Goal: Entertainment & Leisure: Browse casually

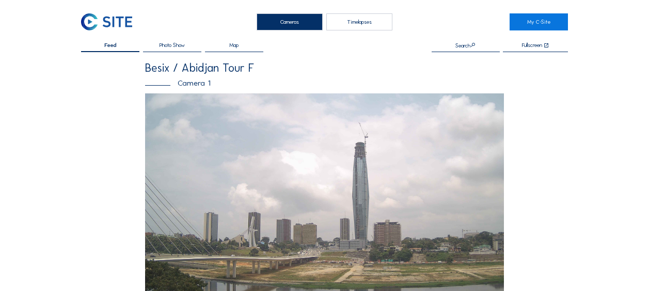
scroll to position [258, 0]
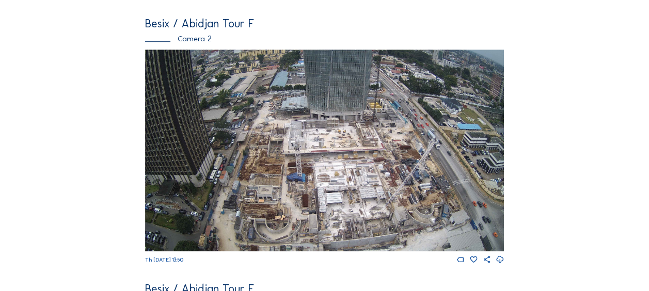
scroll to position [413, 0]
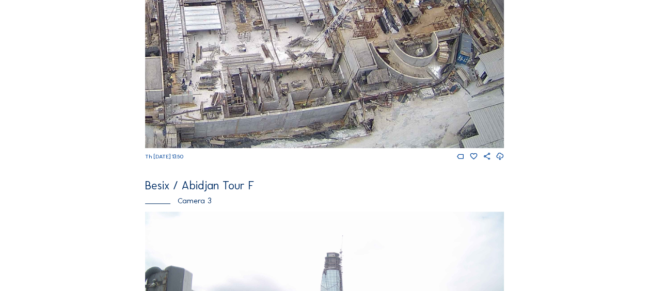
drag, startPoint x: 387, startPoint y: 120, endPoint x: 295, endPoint y: 64, distance: 108.2
click at [300, 63] on img at bounding box center [324, 47] width 359 height 202
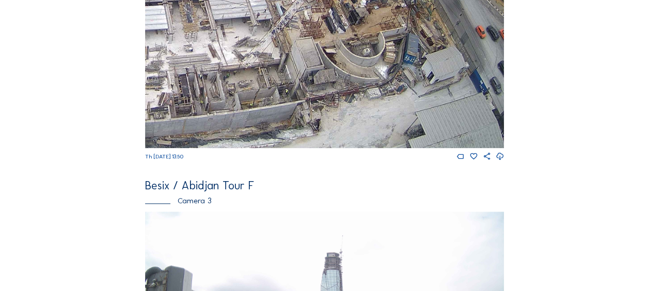
drag, startPoint x: 343, startPoint y: 119, endPoint x: 316, endPoint y: 111, distance: 28.6
click at [316, 111] on img at bounding box center [324, 47] width 359 height 202
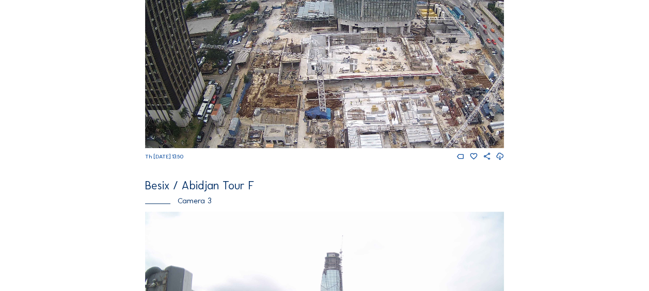
drag, startPoint x: 272, startPoint y: 44, endPoint x: 358, endPoint y: 99, distance: 102.1
click at [358, 99] on img at bounding box center [324, 47] width 359 height 202
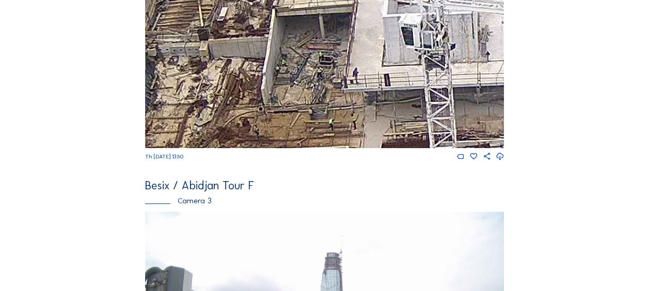
drag, startPoint x: 305, startPoint y: 92, endPoint x: 317, endPoint y: 119, distance: 29.6
click at [317, 119] on img at bounding box center [324, 47] width 359 height 202
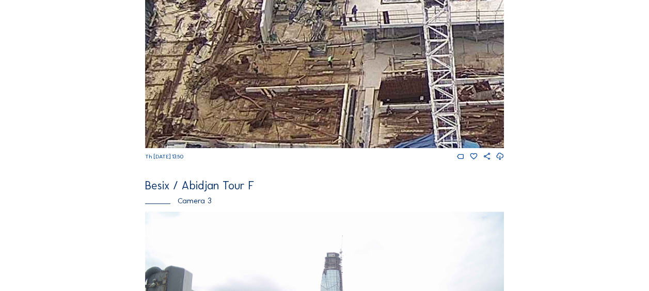
drag, startPoint x: 353, startPoint y: 99, endPoint x: 346, endPoint y: 19, distance: 80.9
click at [346, 19] on img at bounding box center [324, 47] width 359 height 202
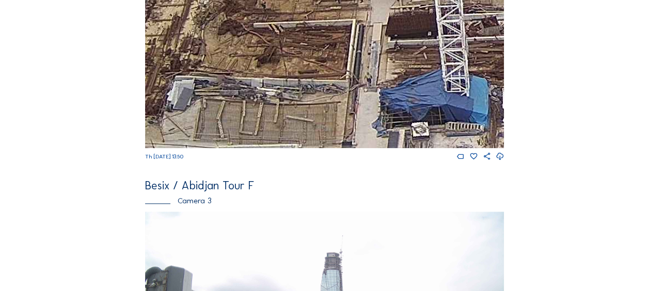
drag, startPoint x: 327, startPoint y: 69, endPoint x: 336, endPoint y: 20, distance: 49.7
click at [336, 20] on img at bounding box center [324, 47] width 359 height 202
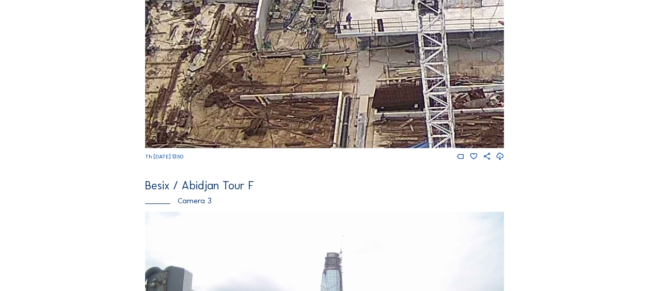
click at [313, 105] on img at bounding box center [324, 47] width 359 height 202
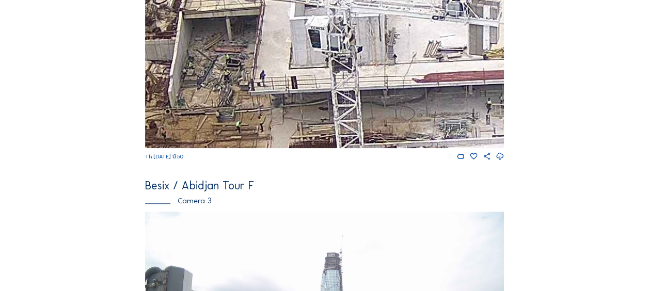
drag, startPoint x: 384, startPoint y: 30, endPoint x: 306, endPoint y: 96, distance: 102.2
click at [306, 96] on img at bounding box center [324, 47] width 359 height 202
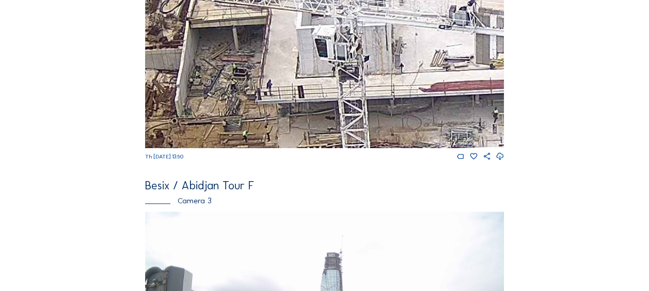
drag, startPoint x: 229, startPoint y: 96, endPoint x: 234, endPoint y: 82, distance: 15.1
click at [234, 82] on img at bounding box center [324, 47] width 359 height 202
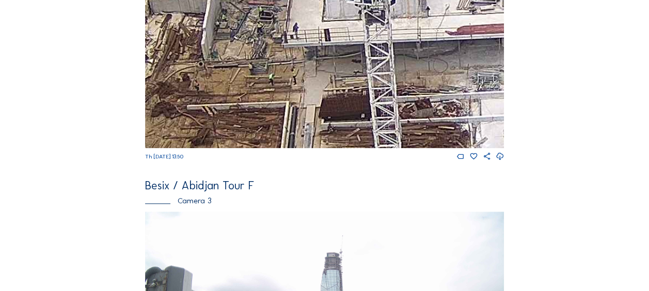
drag, startPoint x: 228, startPoint y: 69, endPoint x: 249, endPoint y: 26, distance: 47.6
click at [249, 26] on img at bounding box center [324, 47] width 359 height 202
drag, startPoint x: 357, startPoint y: 88, endPoint x: 329, endPoint y: 72, distance: 32.2
click at [329, 72] on img at bounding box center [324, 47] width 359 height 202
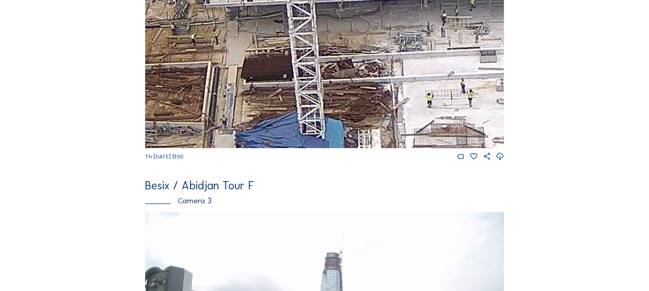
click at [293, 37] on img at bounding box center [324, 47] width 359 height 202
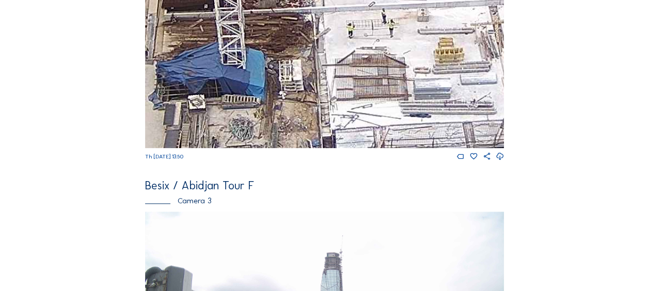
drag, startPoint x: 340, startPoint y: 86, endPoint x: 287, endPoint y: 52, distance: 63.0
click at [287, 52] on img at bounding box center [324, 47] width 359 height 202
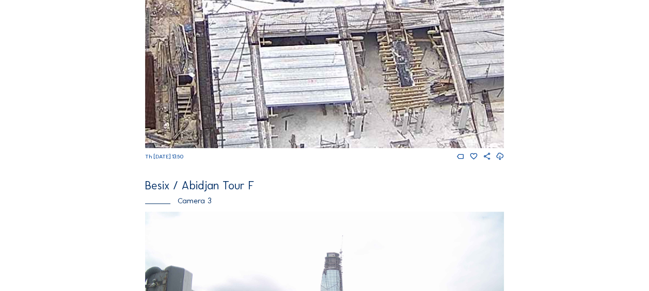
click at [260, 25] on img at bounding box center [324, 47] width 359 height 202
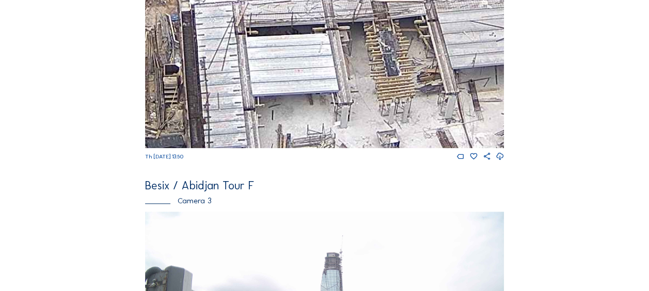
drag, startPoint x: 329, startPoint y: 102, endPoint x: 291, endPoint y: 64, distance: 54.0
click at [291, 64] on img at bounding box center [324, 47] width 359 height 202
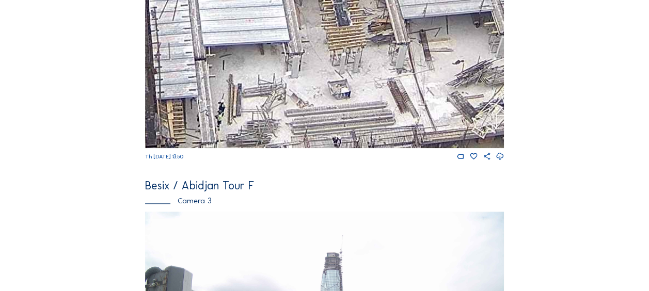
drag, startPoint x: 325, startPoint y: 98, endPoint x: 295, endPoint y: 73, distance: 38.9
click at [295, 73] on img at bounding box center [324, 47] width 359 height 202
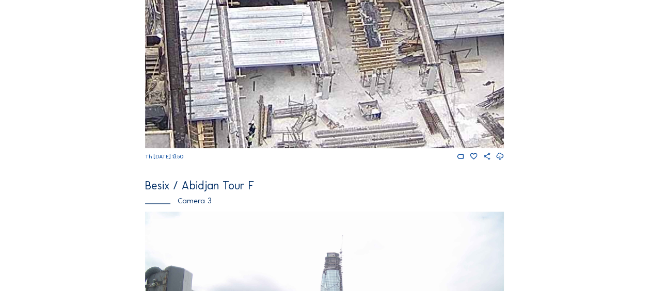
drag, startPoint x: 247, startPoint y: 104, endPoint x: 269, endPoint y: 117, distance: 25.0
click at [270, 119] on img at bounding box center [324, 47] width 359 height 202
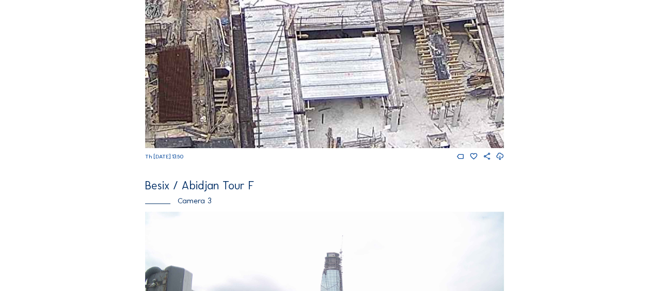
drag, startPoint x: 195, startPoint y: 41, endPoint x: 248, endPoint y: 65, distance: 58.3
click at [248, 65] on img at bounding box center [324, 47] width 359 height 202
drag, startPoint x: 216, startPoint y: 40, endPoint x: 266, endPoint y: 69, distance: 58.3
click at [266, 69] on img at bounding box center [324, 47] width 359 height 202
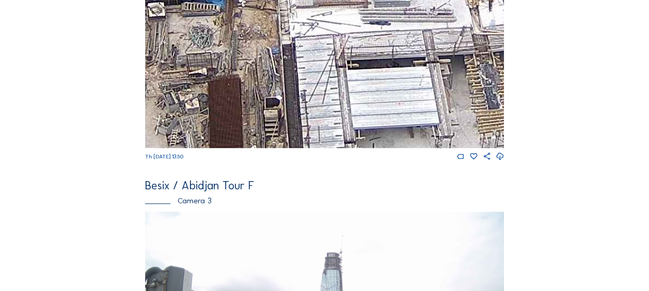
drag, startPoint x: 272, startPoint y: 73, endPoint x: 311, endPoint y: 96, distance: 44.9
click at [311, 96] on img at bounding box center [324, 47] width 359 height 202
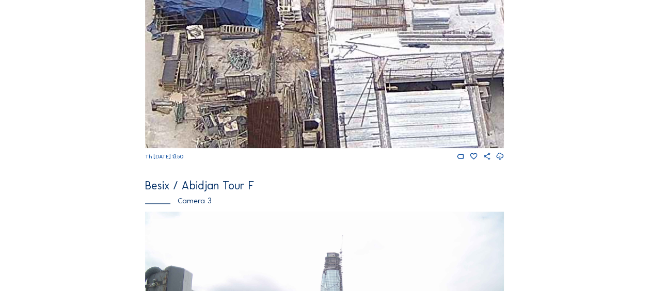
drag, startPoint x: 262, startPoint y: 62, endPoint x: 288, endPoint y: 80, distance: 31.5
click at [288, 80] on img at bounding box center [324, 47] width 359 height 202
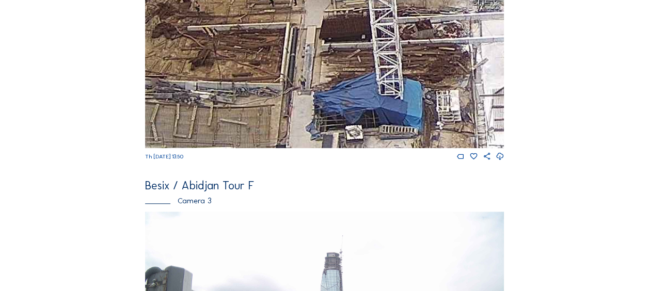
drag, startPoint x: 196, startPoint y: 15, endPoint x: 306, endPoint y: 85, distance: 130.2
click at [306, 85] on img at bounding box center [324, 47] width 359 height 202
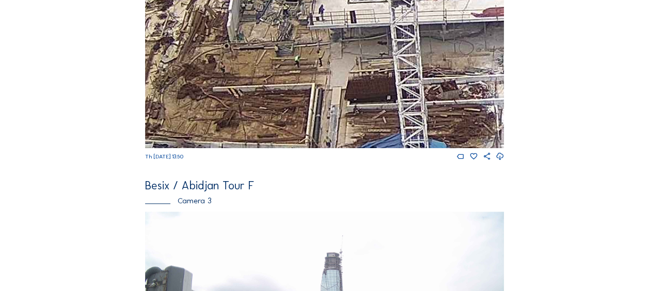
drag, startPoint x: 315, startPoint y: 38, endPoint x: 340, endPoint y: 99, distance: 66.0
click at [340, 99] on img at bounding box center [324, 47] width 359 height 202
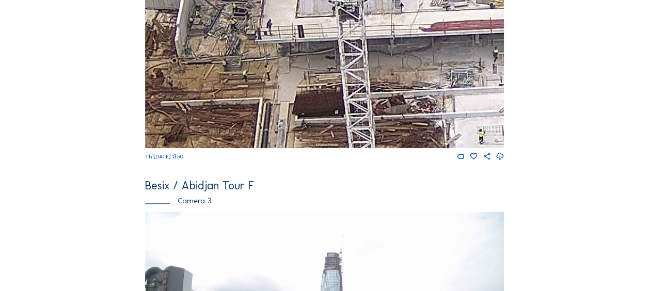
drag, startPoint x: 290, startPoint y: 63, endPoint x: 416, endPoint y: 120, distance: 138.0
click at [239, 72] on img at bounding box center [324, 47] width 359 height 202
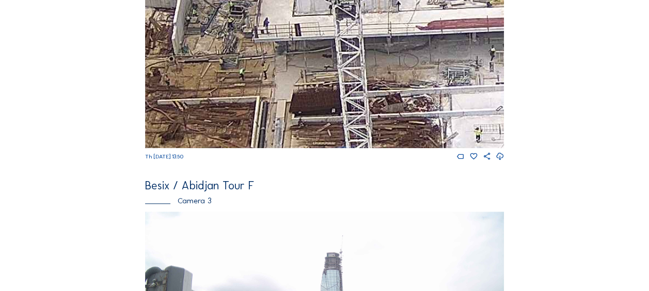
drag, startPoint x: 404, startPoint y: 100, endPoint x: 134, endPoint y: 65, distance: 272.4
click at [134, 65] on div "Feed Photo Show Map Search Fullscreen Besix / Abidjan Tour F Camera 1 Th [DATE]…" at bounding box center [324, 45] width 487 height 832
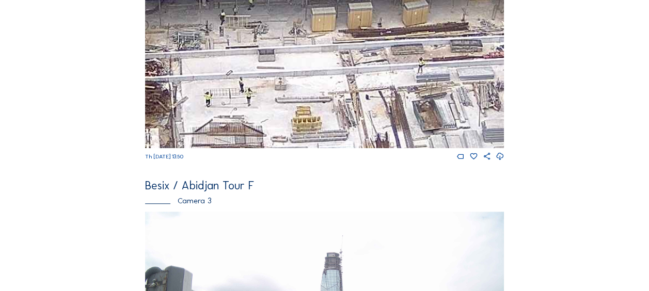
drag, startPoint x: 295, startPoint y: 96, endPoint x: 268, endPoint y: 88, distance: 28.6
click at [290, 59] on img at bounding box center [324, 47] width 359 height 202
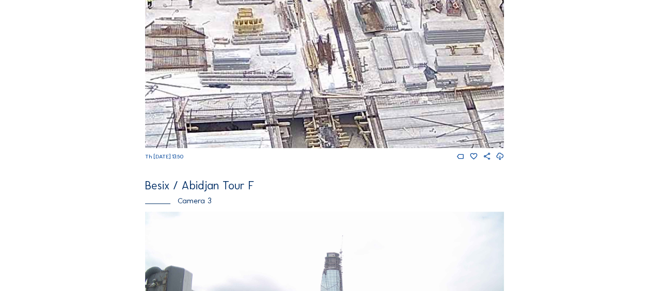
drag, startPoint x: 323, startPoint y: 83, endPoint x: 279, endPoint y: 54, distance: 53.0
click at [281, 52] on img at bounding box center [324, 47] width 359 height 202
drag, startPoint x: 396, startPoint y: 94, endPoint x: 322, endPoint y: 73, distance: 76.3
click at [351, 64] on img at bounding box center [324, 47] width 359 height 202
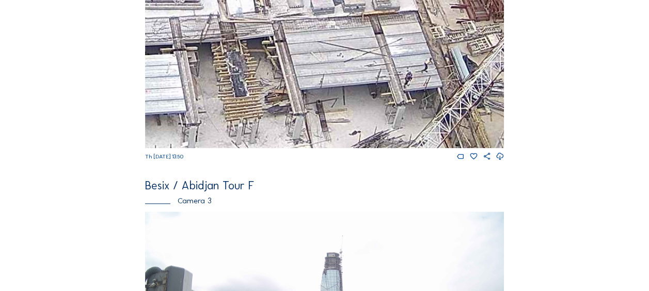
drag, startPoint x: 371, startPoint y: 113, endPoint x: 323, endPoint y: 68, distance: 65.4
click at [323, 68] on img at bounding box center [324, 47] width 359 height 202
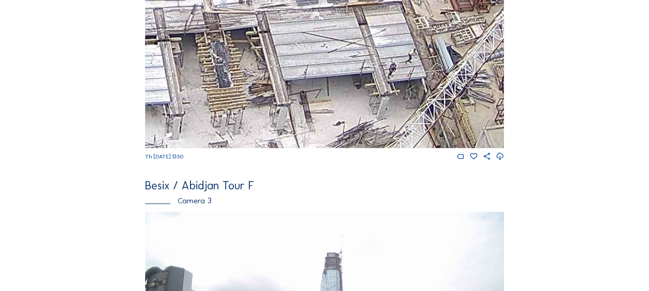
drag, startPoint x: 366, startPoint y: 84, endPoint x: 365, endPoint y: 100, distance: 16.6
click at [355, 80] on img at bounding box center [324, 47] width 359 height 202
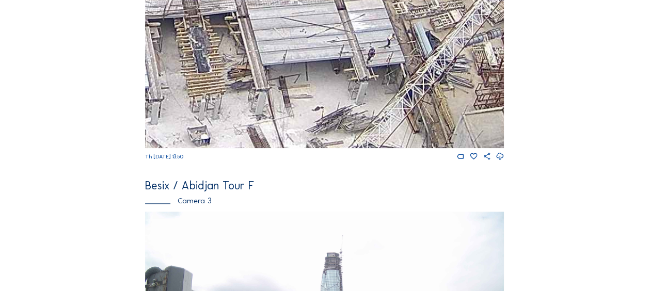
drag, startPoint x: 371, startPoint y: 91, endPoint x: 356, endPoint y: 100, distance: 16.9
click at [340, 76] on img at bounding box center [324, 47] width 359 height 202
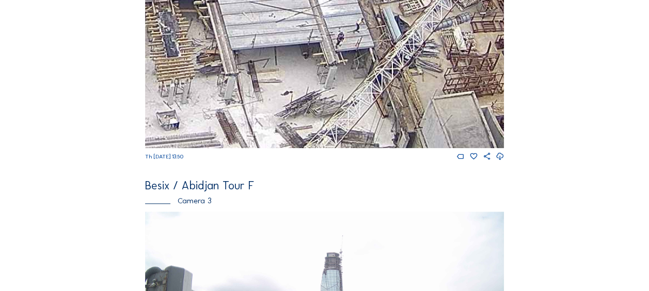
drag, startPoint x: 368, startPoint y: 71, endPoint x: 355, endPoint y: 53, distance: 22.6
click at [358, 51] on img at bounding box center [324, 47] width 359 height 202
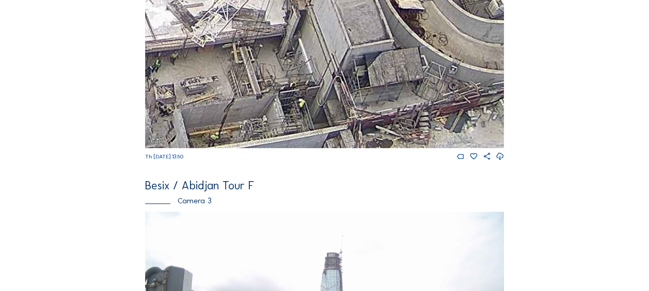
drag, startPoint x: 344, startPoint y: 71, endPoint x: 240, endPoint y: 39, distance: 109.1
click at [244, 31] on img at bounding box center [324, 47] width 359 height 202
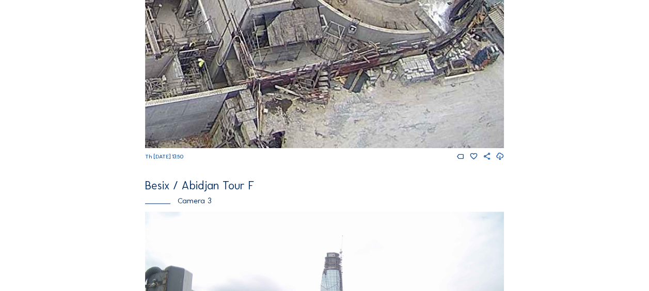
drag, startPoint x: 395, startPoint y: 76, endPoint x: 358, endPoint y: 69, distance: 37.3
click at [358, 69] on img at bounding box center [324, 47] width 359 height 202
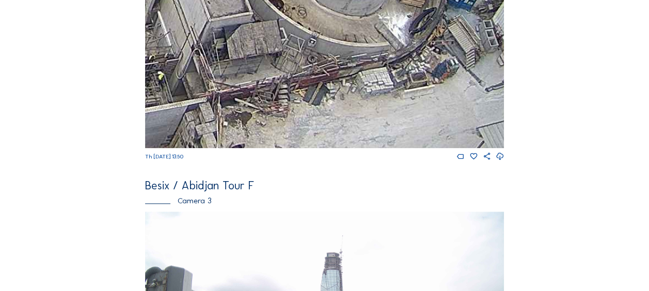
drag, startPoint x: 357, startPoint y: 80, endPoint x: 359, endPoint y: 125, distance: 45.0
click at [359, 127] on img at bounding box center [324, 47] width 359 height 202
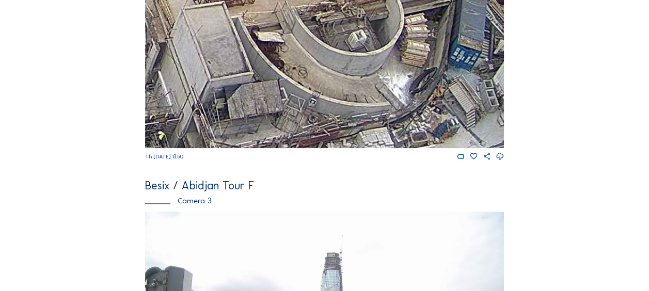
drag, startPoint x: 342, startPoint y: 65, endPoint x: 344, endPoint y: 83, distance: 17.7
click at [344, 83] on img at bounding box center [324, 47] width 359 height 202
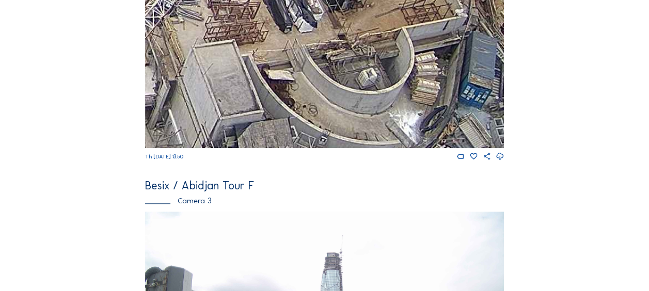
drag, startPoint x: 347, startPoint y: 57, endPoint x: 353, endPoint y: 71, distance: 15.3
click at [353, 83] on img at bounding box center [324, 47] width 359 height 202
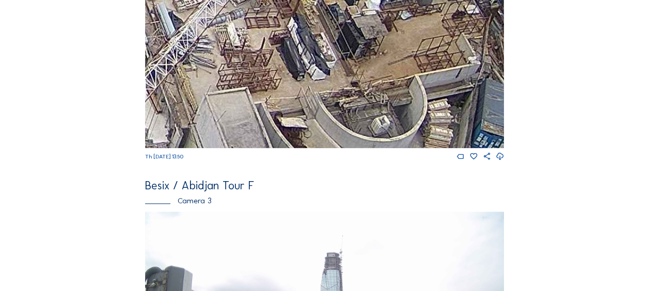
drag
click at [353, 74] on img at bounding box center [324, 47] width 359 height 202
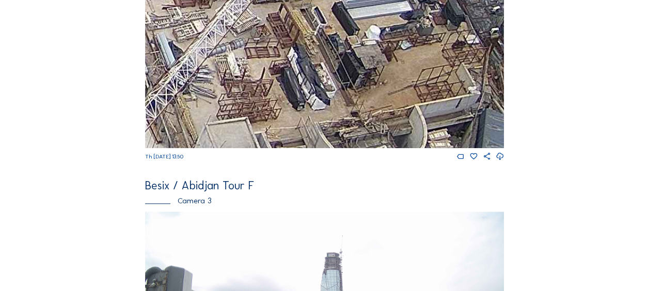
click at [371, 84] on img at bounding box center [324, 47] width 359 height 202
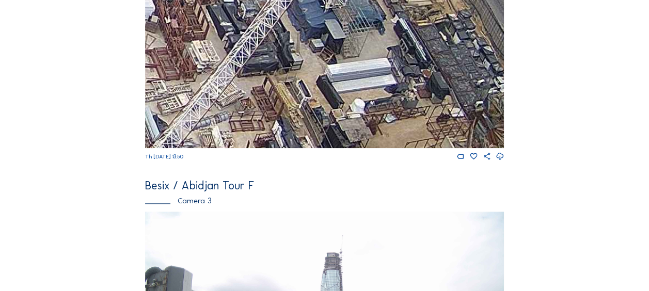
click at [364, 113] on img at bounding box center [324, 47] width 359 height 202
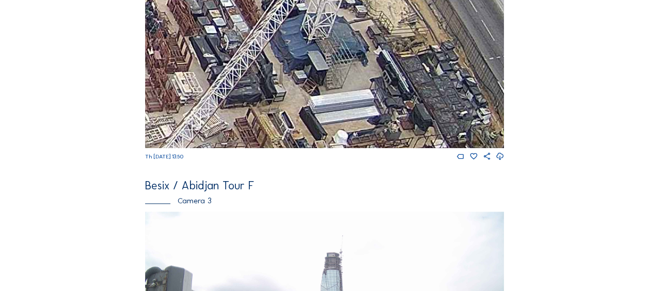
click at [359, 114] on img at bounding box center [324, 47] width 359 height 202
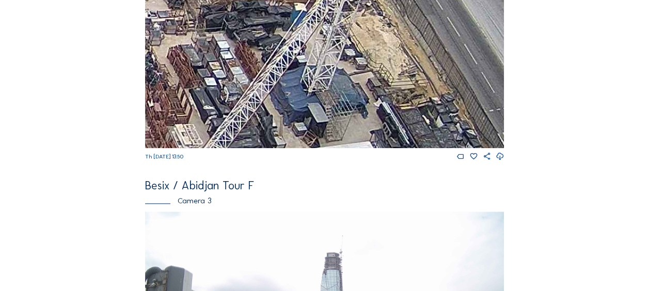
click at [344, 103] on img at bounding box center [324, 47] width 359 height 202
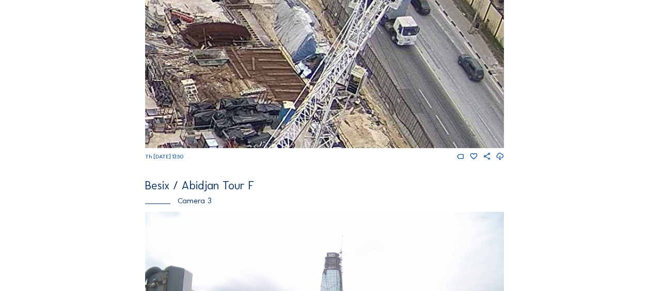
click at [354, 51] on img at bounding box center [324, 47] width 359 height 202
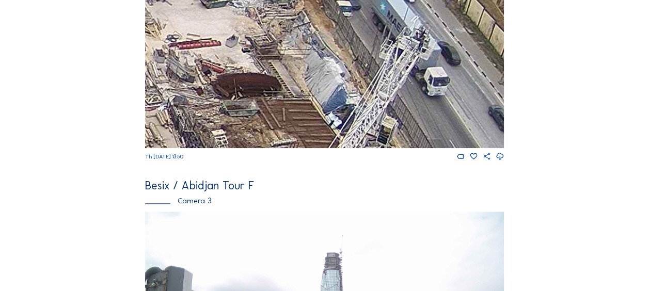
click at [328, 110] on img at bounding box center [324, 47] width 359 height 202
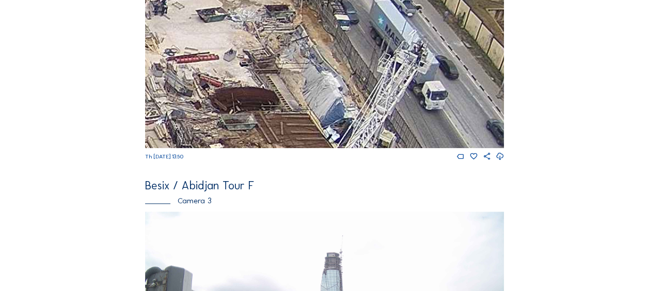
click at [300, 103] on img at bounding box center [324, 47] width 359 height 202
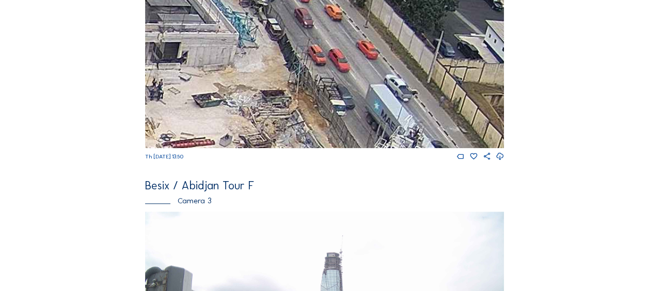
click at [323, 64] on img at bounding box center [324, 47] width 359 height 202
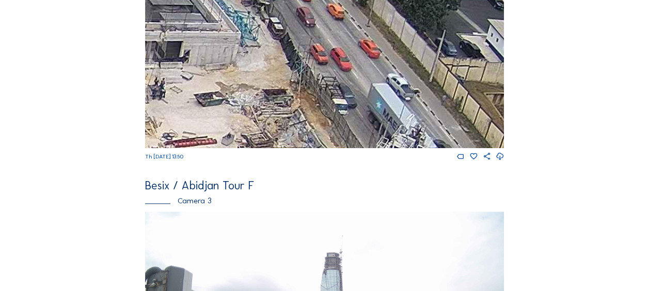
click at [296, 65] on img at bounding box center [324, 47] width 359 height 202
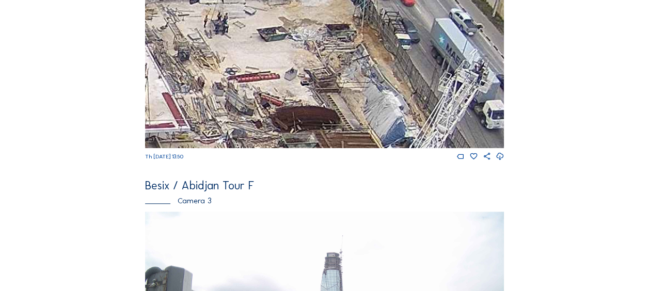
click at [288, 73] on img at bounding box center [324, 47] width 359 height 202
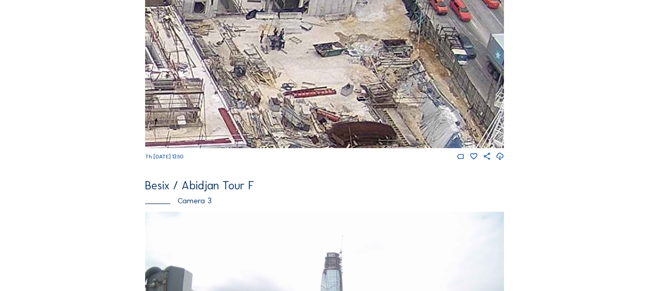
click at [283, 82] on img at bounding box center [324, 47] width 359 height 202
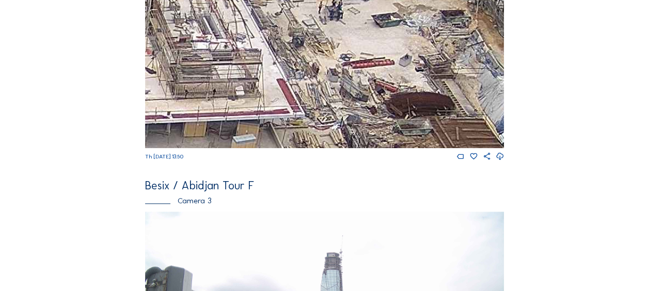
click at [298, 27] on img at bounding box center [324, 47] width 359 height 202
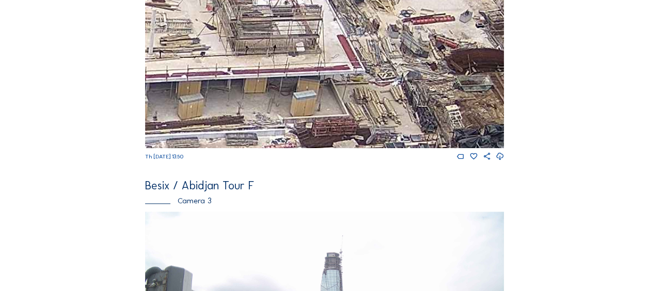
click at [287, 55] on img at bounding box center [324, 47] width 359 height 202
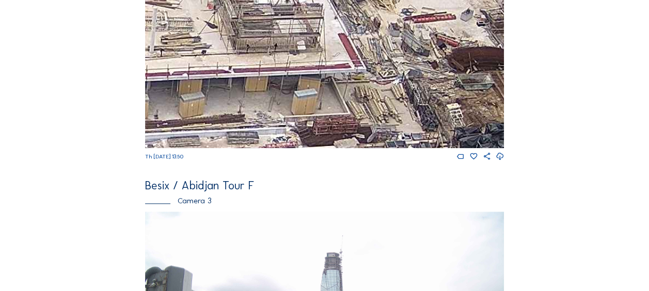
click at [290, 51] on img at bounding box center [324, 47] width 359 height 202
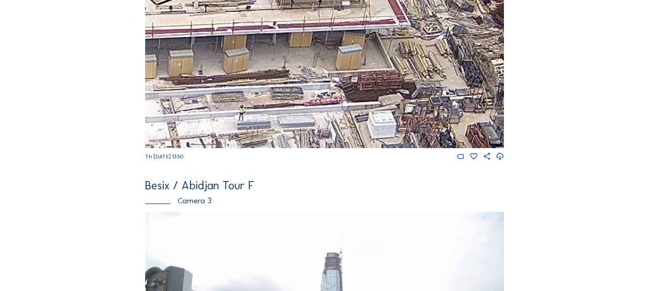
click at [279, 51] on img at bounding box center [324, 47] width 359 height 202
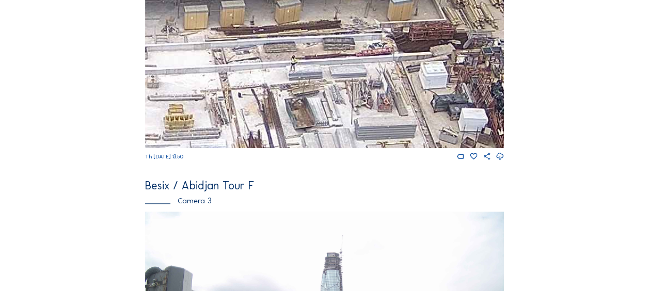
click at [280, 53] on img at bounding box center [324, 47] width 359 height 202
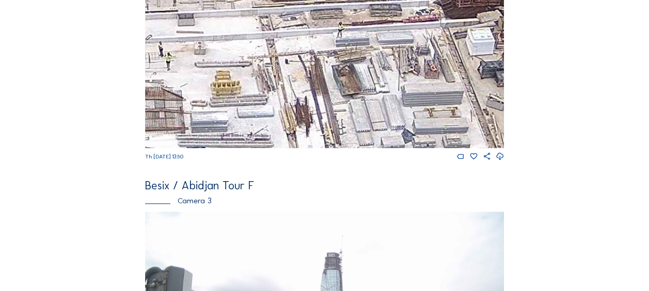
click at [264, 65] on img at bounding box center [324, 47] width 359 height 202
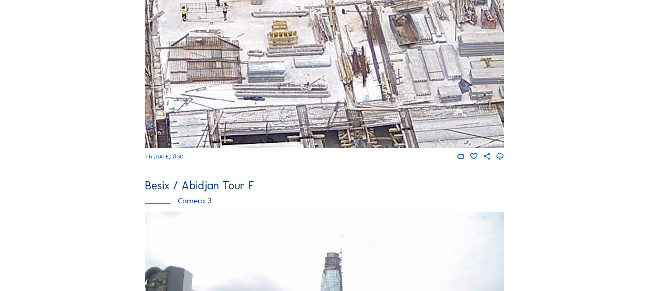
click at [298, 40] on img at bounding box center [324, 47] width 359 height 202
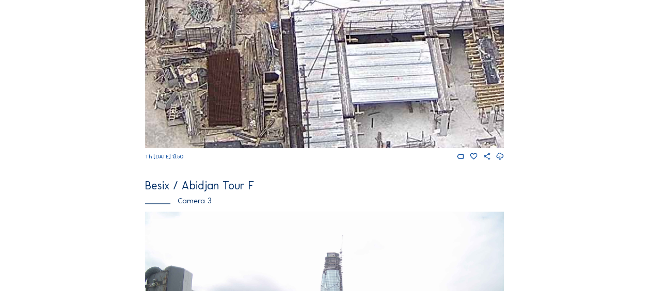
click at [309, 67] on img at bounding box center [324, 47] width 359 height 202
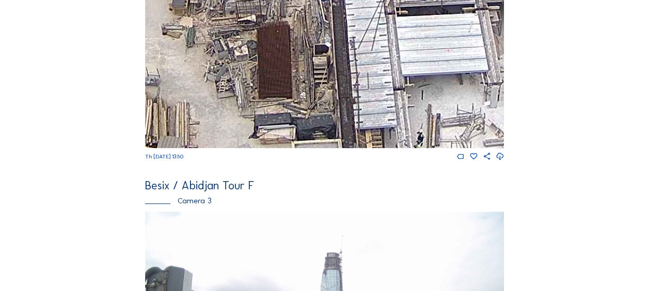
click at [308, 89] on img at bounding box center [324, 47] width 359 height 202
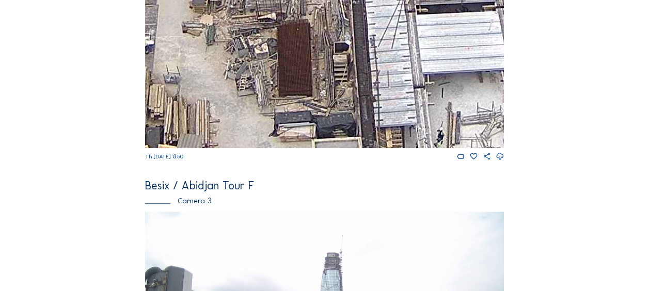
click at [279, 75] on img at bounding box center [324, 47] width 359 height 202
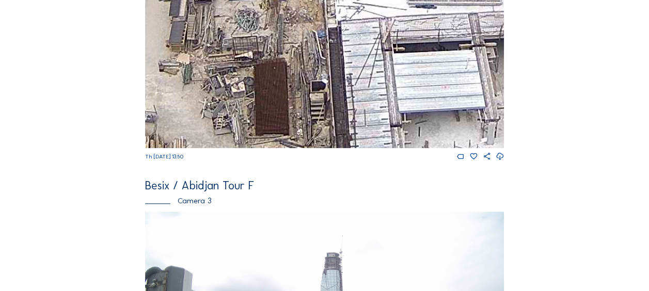
click at [324, 99] on img at bounding box center [324, 47] width 359 height 202
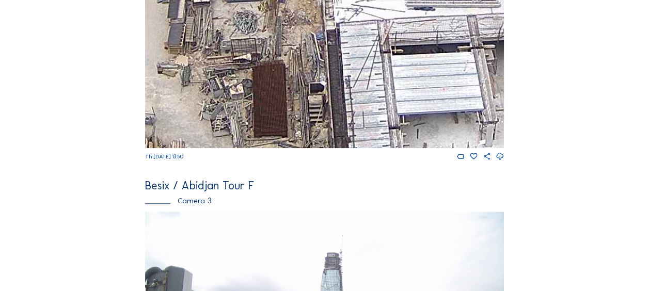
click at [292, 91] on img at bounding box center [324, 47] width 359 height 202
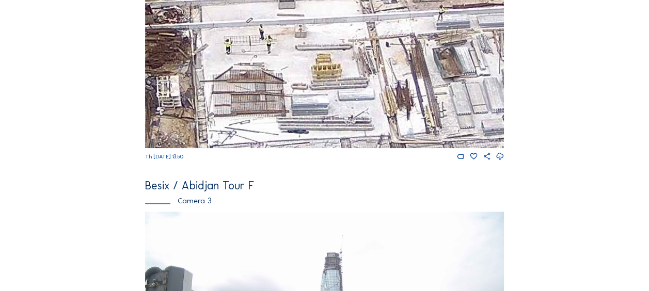
click at [349, 94] on img at bounding box center [324, 47] width 359 height 202
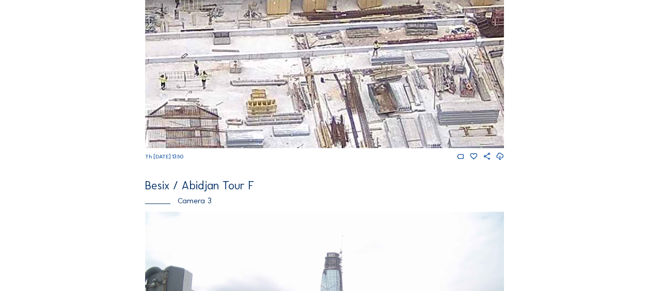
click at [318, 84] on img at bounding box center [324, 47] width 359 height 202
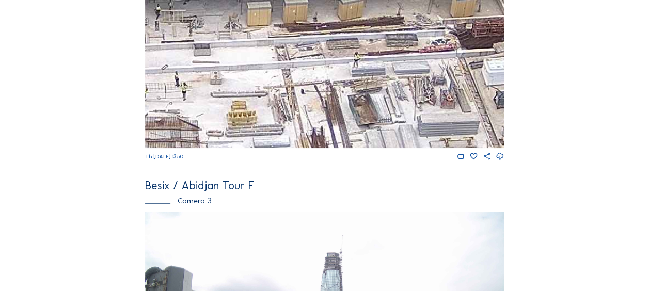
click at [316, 73] on img at bounding box center [324, 47] width 359 height 202
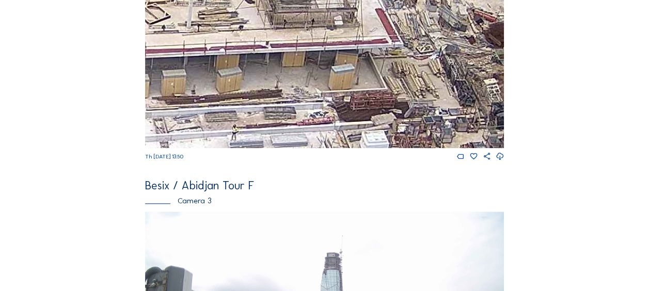
click at [338, 70] on img at bounding box center [324, 47] width 359 height 202
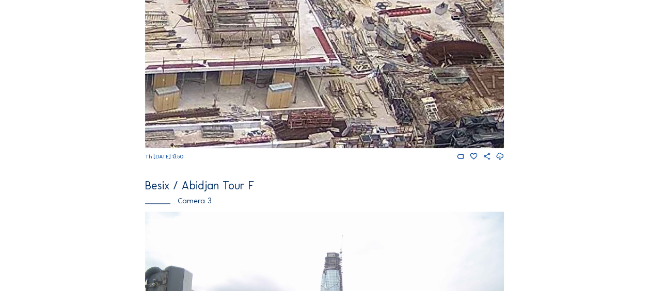
click at [347, 115] on img at bounding box center [324, 47] width 359 height 202
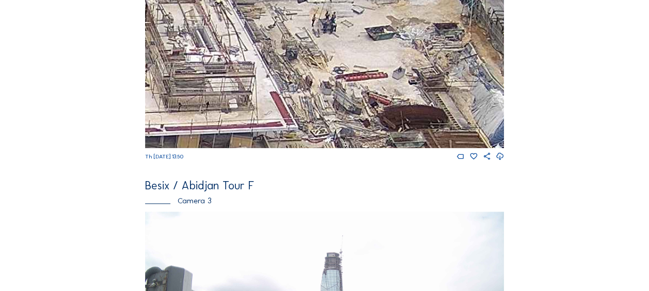
click at [348, 85] on img at bounding box center [324, 47] width 359 height 202
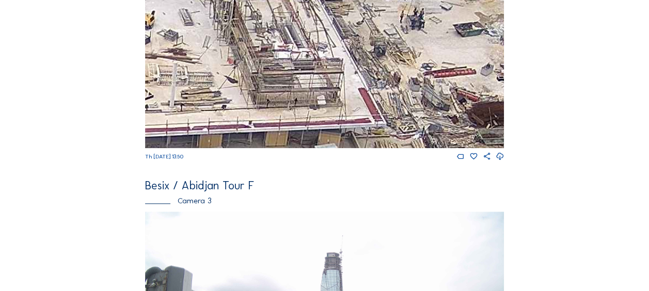
click at [263, 62] on img at bounding box center [324, 47] width 359 height 202
click at [289, 86] on img at bounding box center [324, 47] width 359 height 202
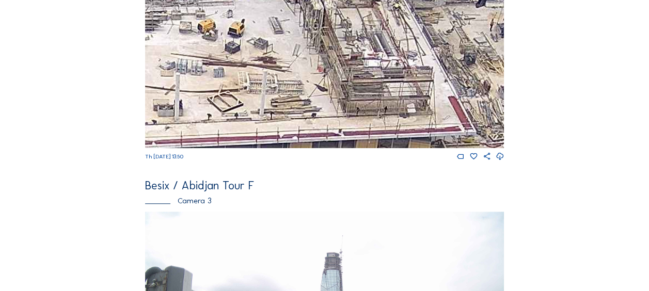
click at [332, 102] on img at bounding box center [324, 47] width 359 height 202
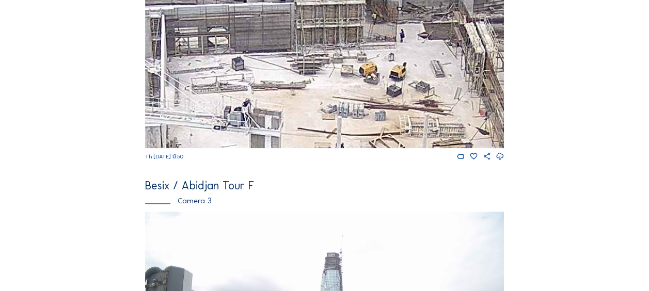
click at [308, 57] on img at bounding box center [324, 47] width 359 height 202
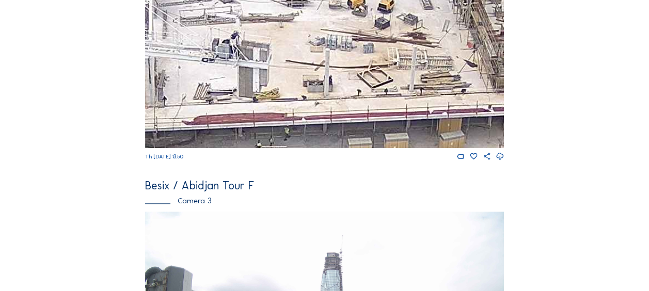
click at [296, 45] on img at bounding box center [324, 47] width 359 height 202
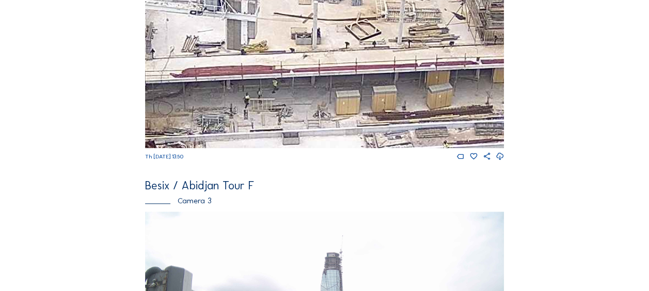
click at [307, 42] on img at bounding box center [324, 47] width 359 height 202
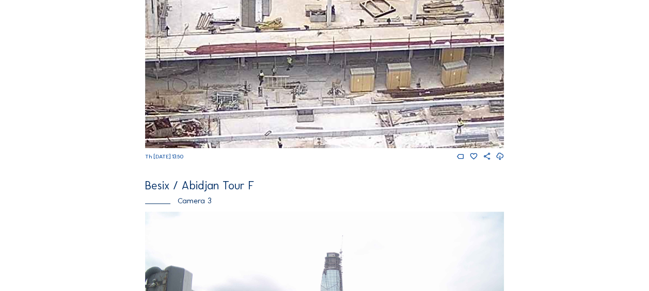
click at [311, 43] on img at bounding box center [324, 47] width 359 height 202
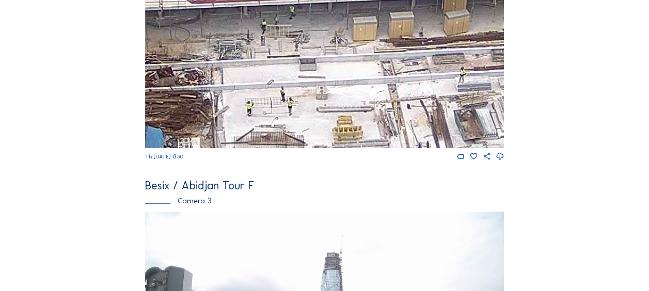
click at [310, 60] on img at bounding box center [324, 47] width 359 height 202
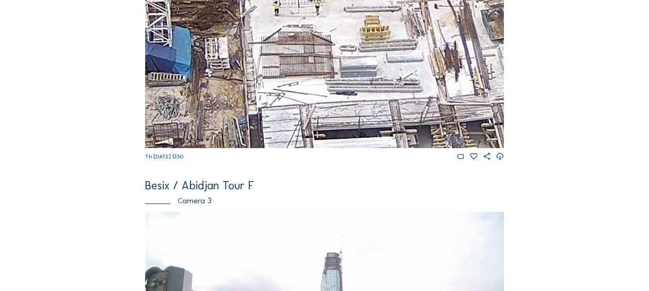
click at [347, 12] on img at bounding box center [324, 47] width 359 height 202
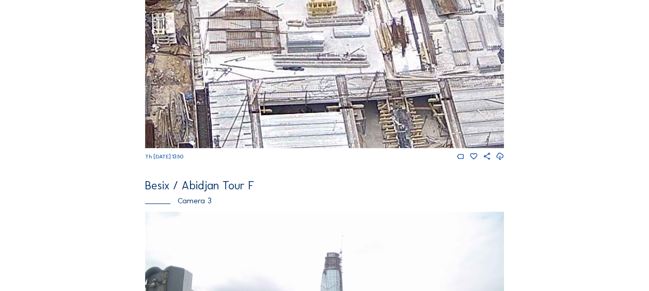
click at [273, 97] on img at bounding box center [324, 47] width 359 height 202
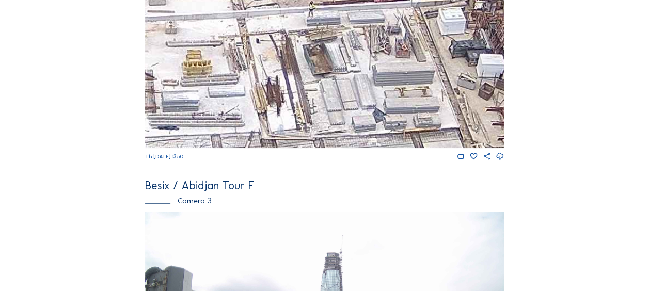
click at [261, 169] on div "Besix / Abidjan Tour F Camera 1 Th [DATE] 13:45 Besix / Abidjan Tour F Camera 2…" at bounding box center [324, 55] width 359 height 812
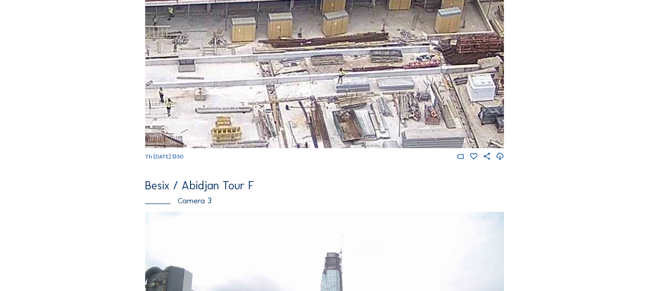
click at [298, 114] on img at bounding box center [324, 47] width 359 height 202
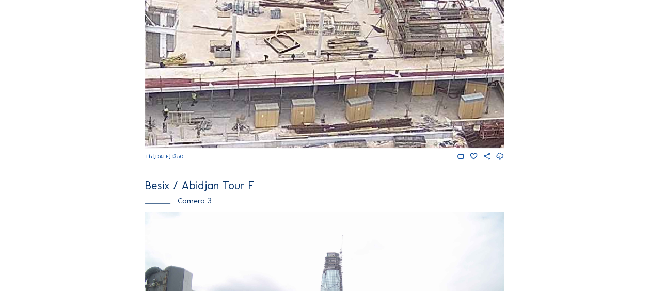
click at [309, 139] on img at bounding box center [324, 47] width 359 height 202
